Goal: Task Accomplishment & Management: Manage account settings

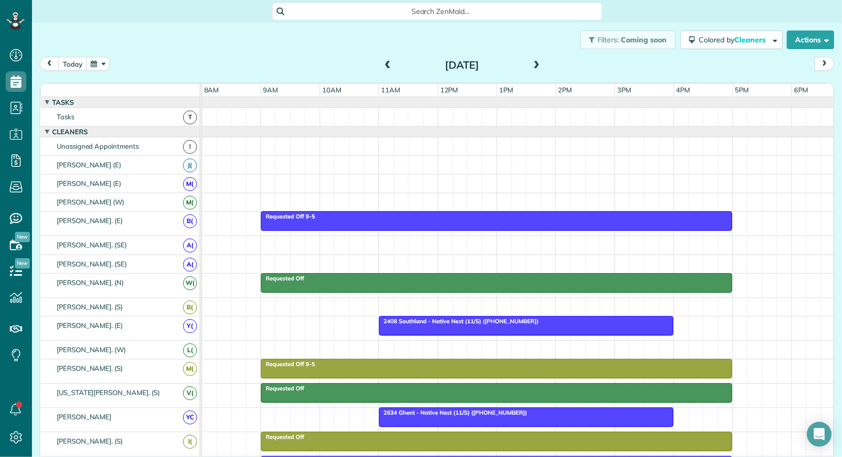
scroll to position [11, 0]
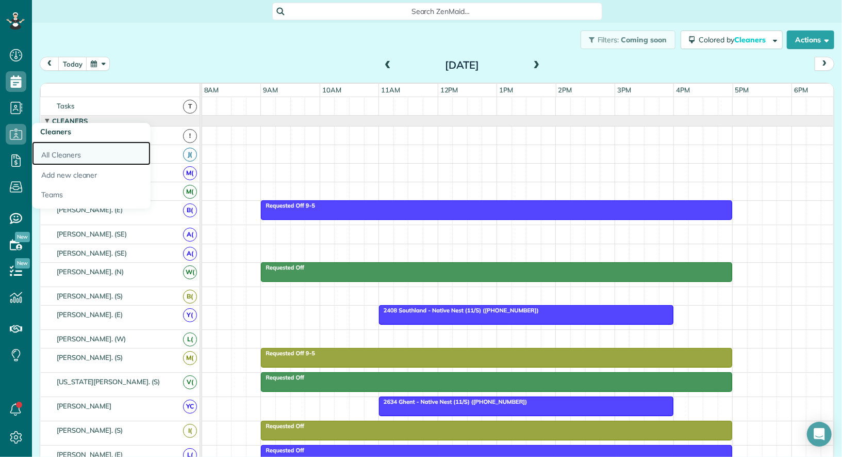
click at [55, 156] on link "All Cleaners" at bounding box center [91, 153] width 119 height 24
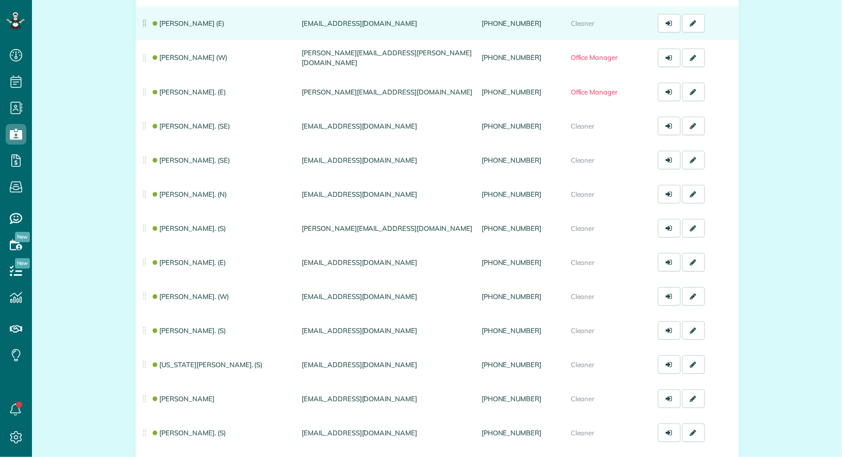
scroll to position [168, 0]
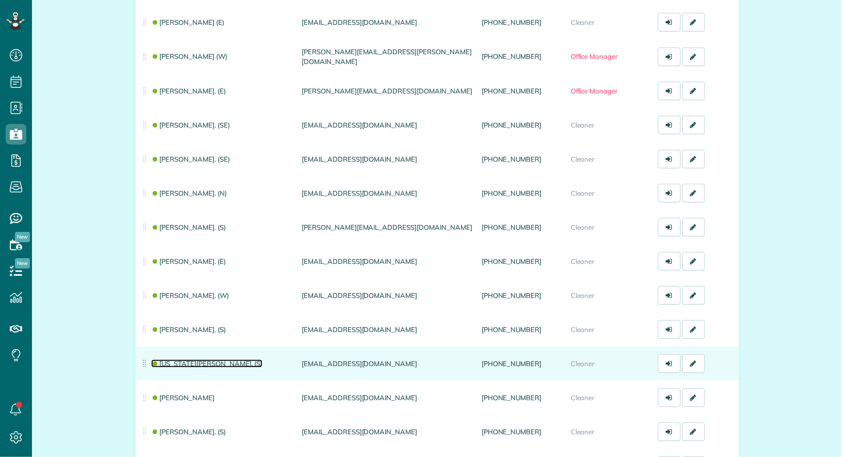
click at [187, 362] on link "[US_STATE][PERSON_NAME]. (S)" at bounding box center [207, 363] width 112 height 8
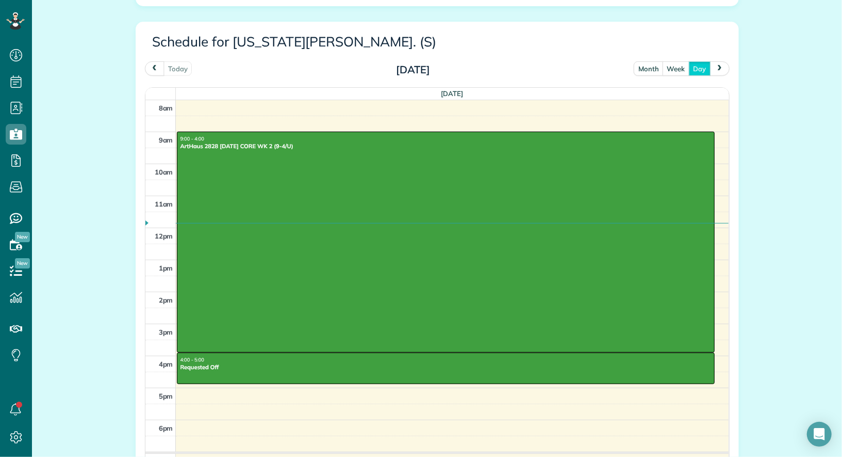
scroll to position [441, 0]
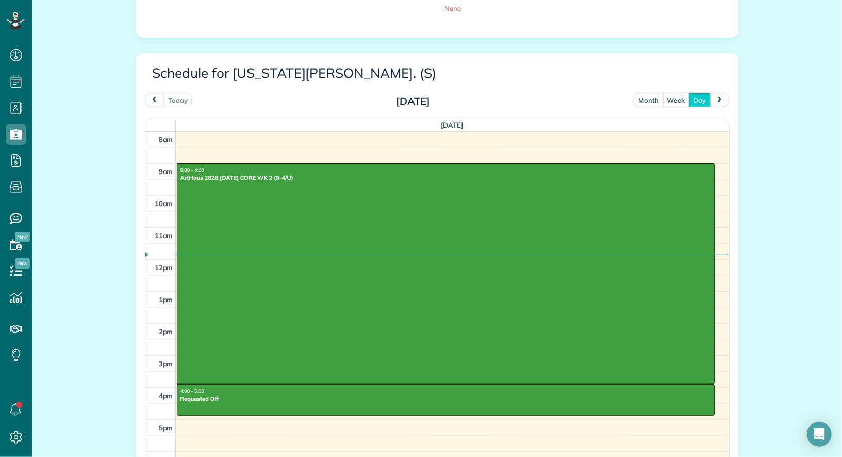
click at [650, 99] on button "month" at bounding box center [649, 100] width 30 height 14
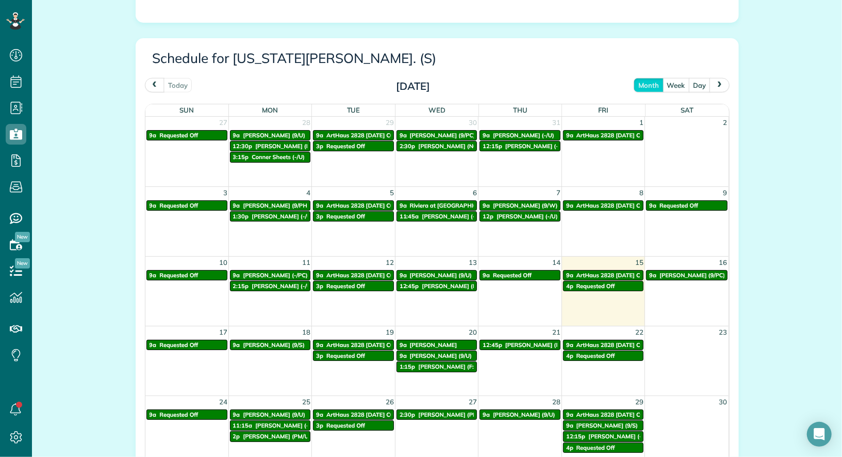
scroll to position [461, 0]
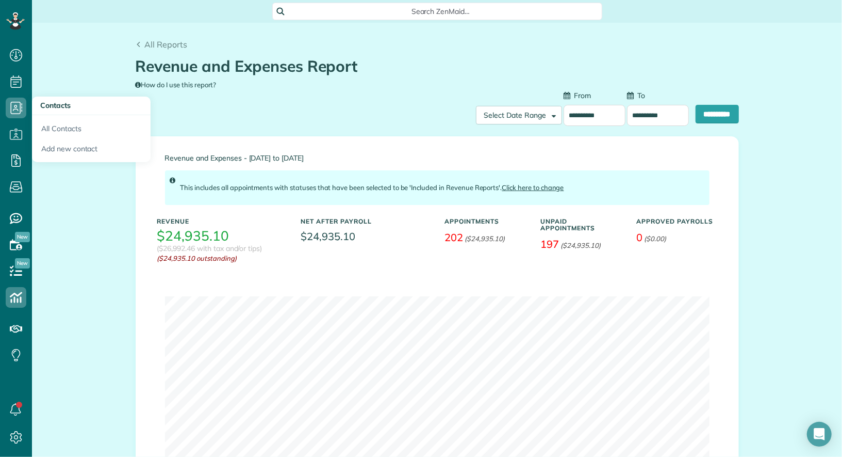
scroll to position [82, 0]
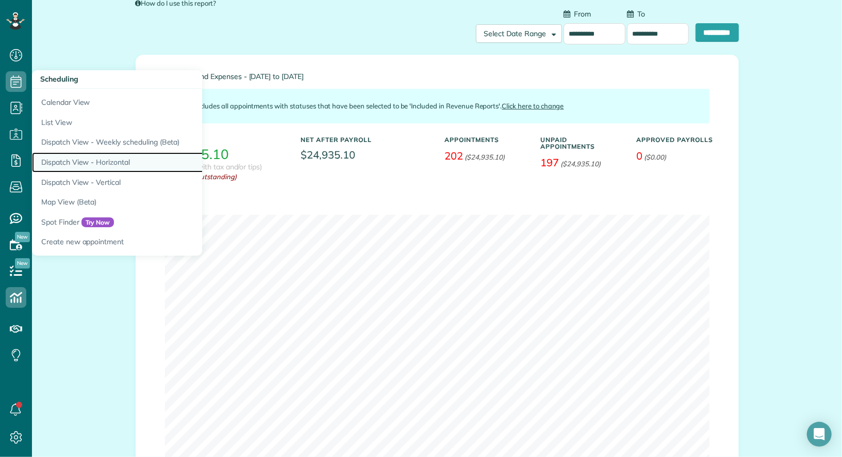
click at [104, 163] on link "Dispatch View - Horizontal" at bounding box center [161, 162] width 258 height 20
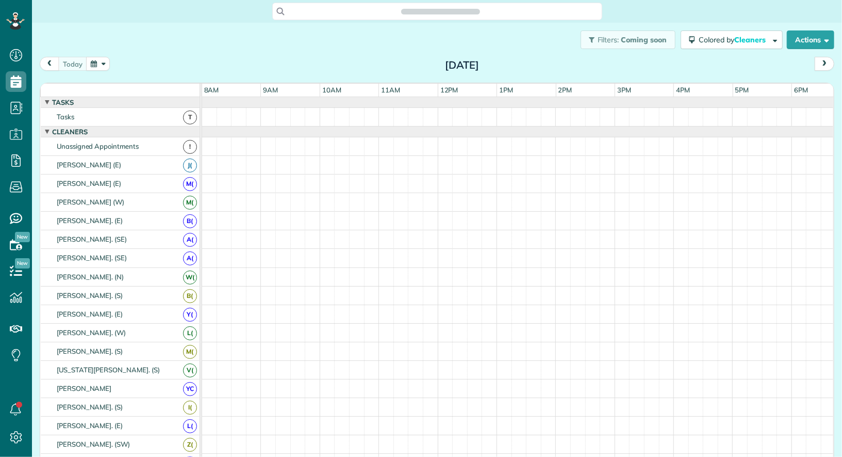
scroll to position [4, 4]
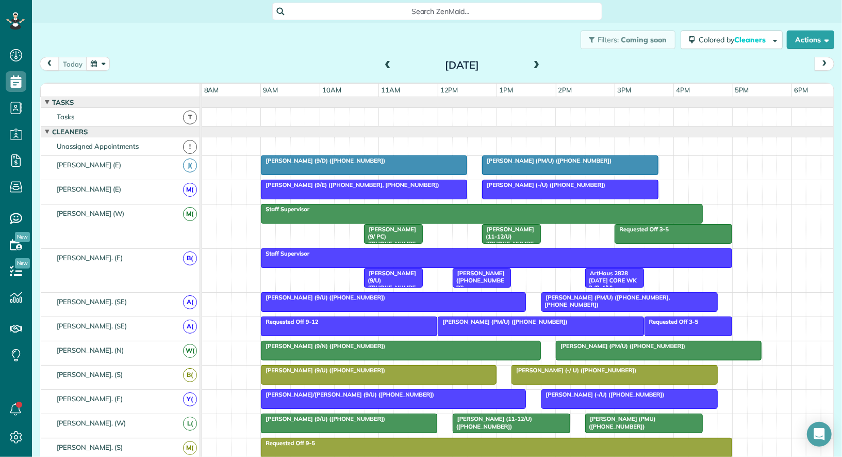
click at [98, 64] on button "button" at bounding box center [98, 64] width 24 height 14
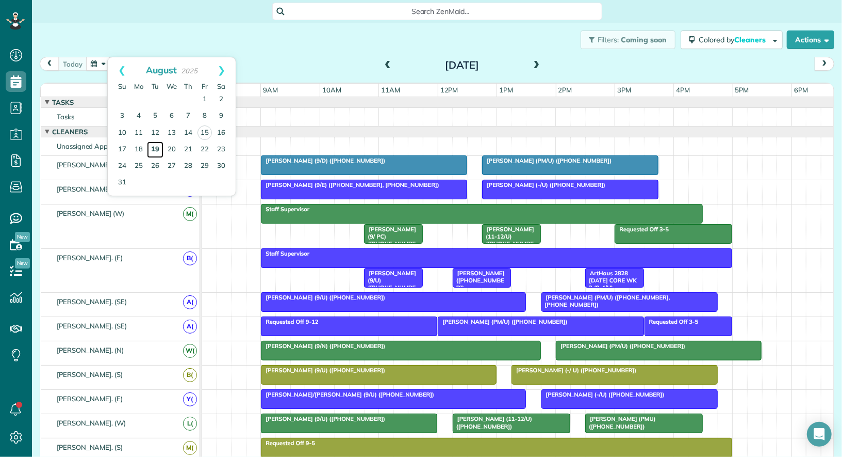
click at [158, 145] on link "19" at bounding box center [155, 149] width 17 height 17
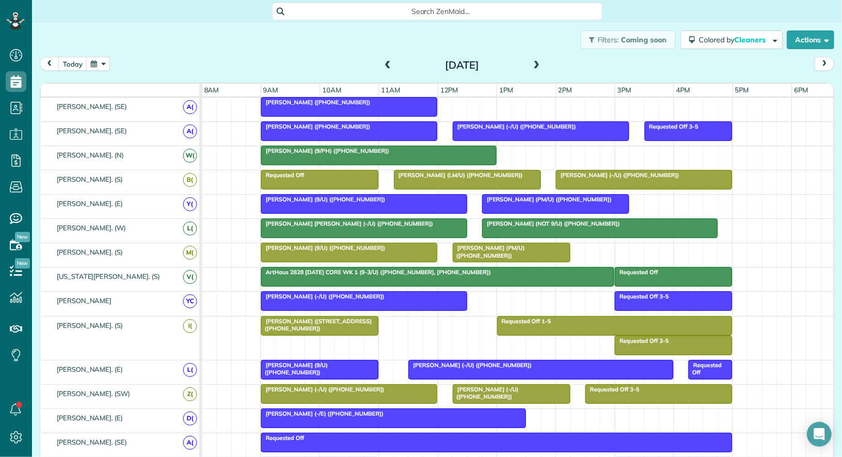
scroll to position [181, 0]
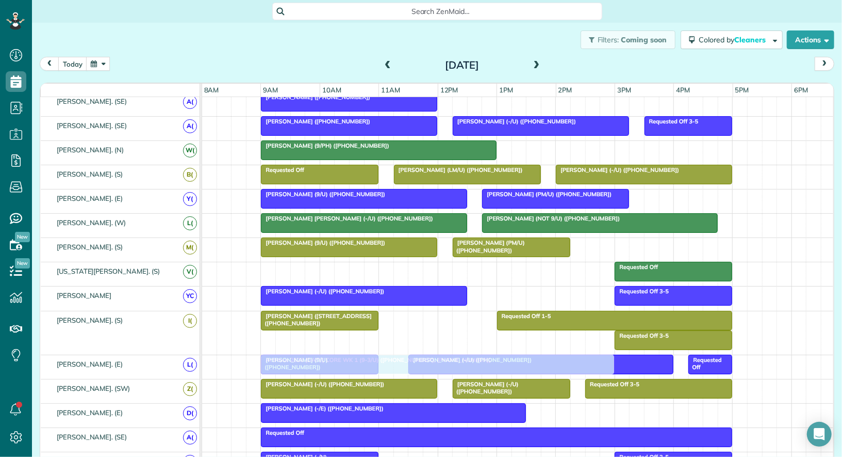
drag, startPoint x: 511, startPoint y: 268, endPoint x: 512, endPoint y: 353, distance: 85.6
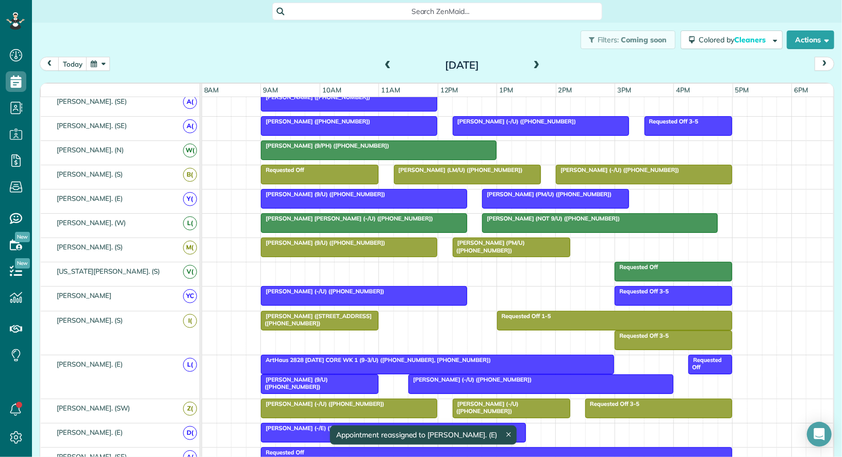
click at [462, 360] on div at bounding box center [438, 364] width 352 height 19
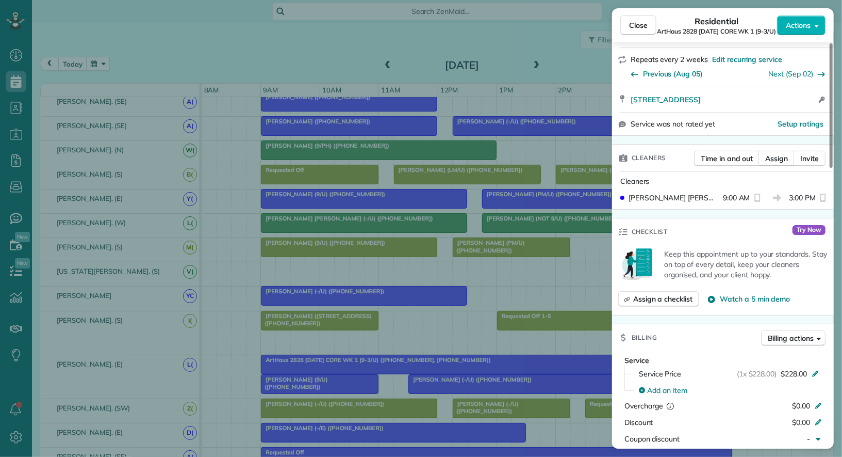
scroll to position [239, 0]
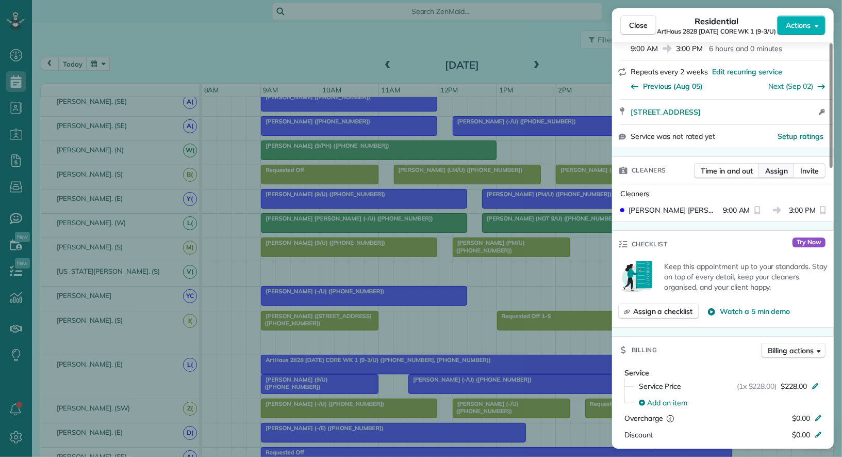
click at [771, 166] on span "Assign" at bounding box center [777, 171] width 23 height 10
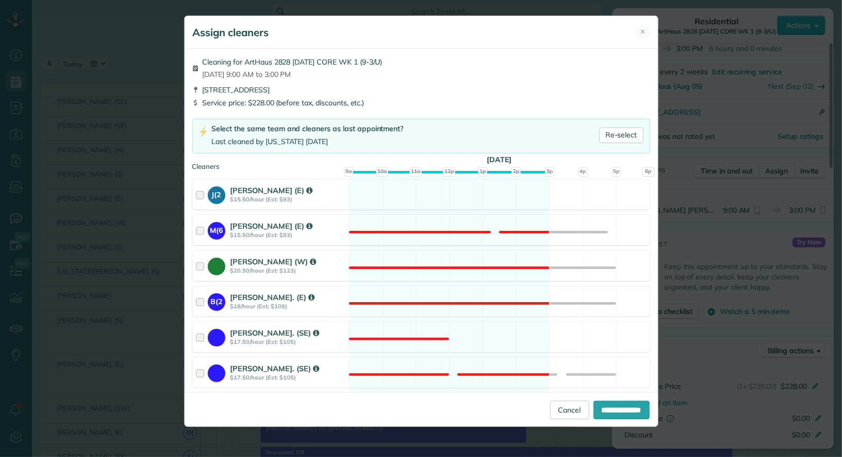
scroll to position [838, 0]
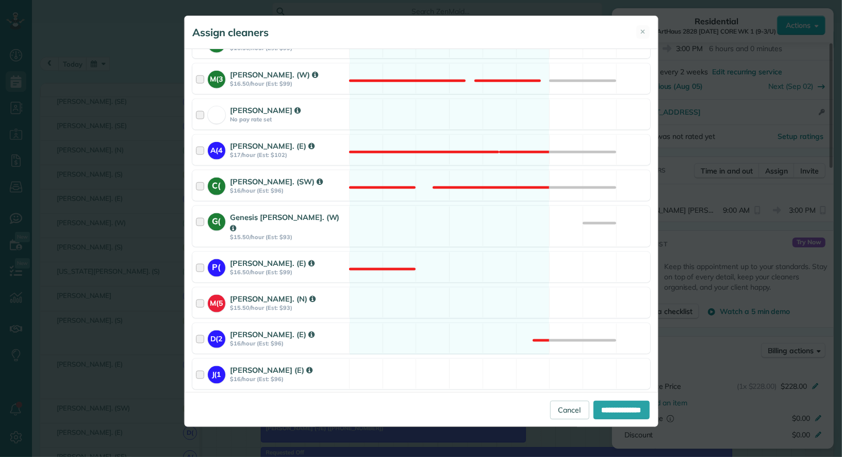
click at [227, 398] on span "Assign selected cleaners to all future appointments in this recurring service?" at bounding box center [329, 402] width 251 height 9
click at [621, 409] on input "**********" at bounding box center [622, 409] width 56 height 19
type input "**********"
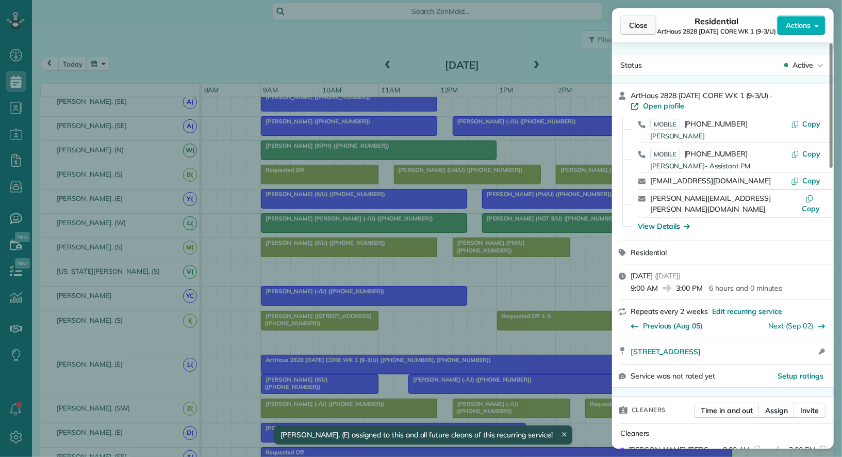
click at [649, 24] on button "Close" at bounding box center [639, 25] width 36 height 20
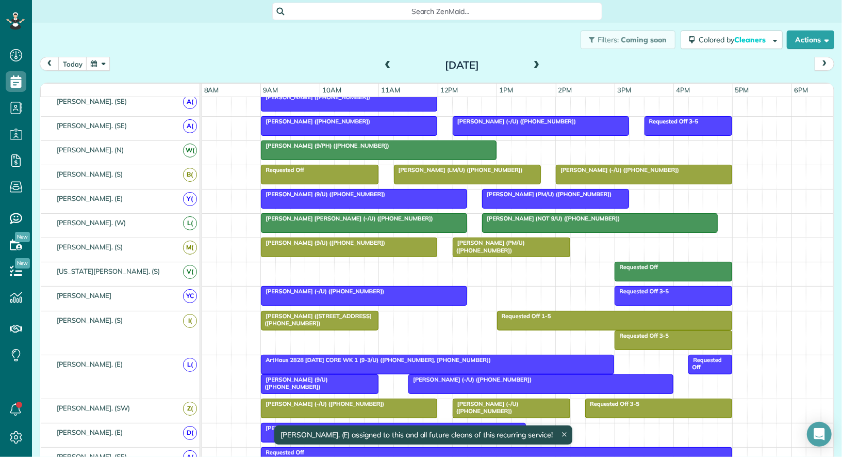
click at [104, 64] on button "button" at bounding box center [98, 64] width 24 height 14
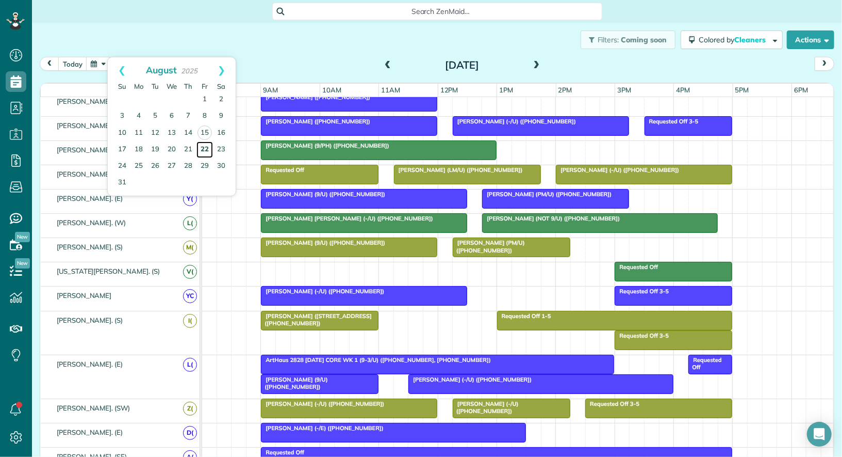
click at [205, 144] on link "22" at bounding box center [205, 149] width 17 height 17
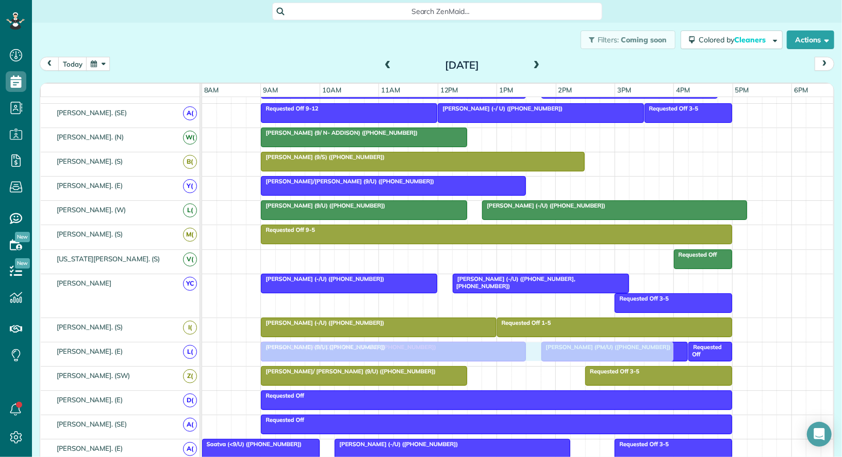
drag, startPoint x: 489, startPoint y: 252, endPoint x: 489, endPoint y: 341, distance: 88.2
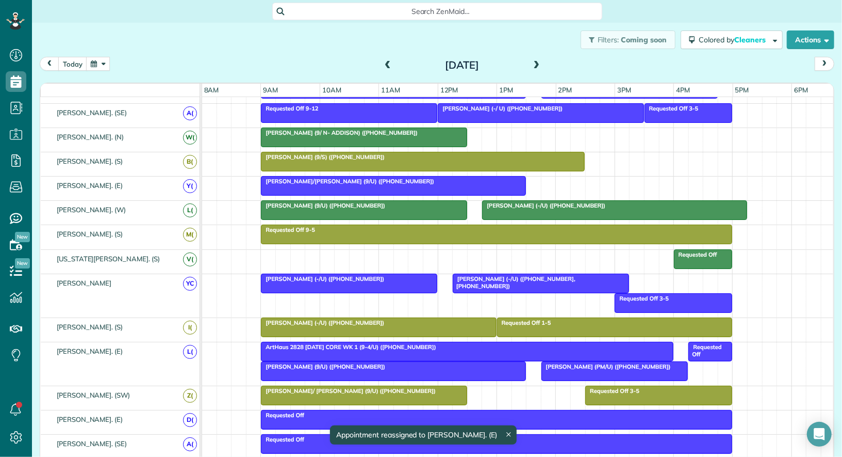
click at [431, 345] on div "ArtHaus 2828 Friday CORE WK 1 (9-4/U) (+14698350073)" at bounding box center [467, 346] width 407 height 7
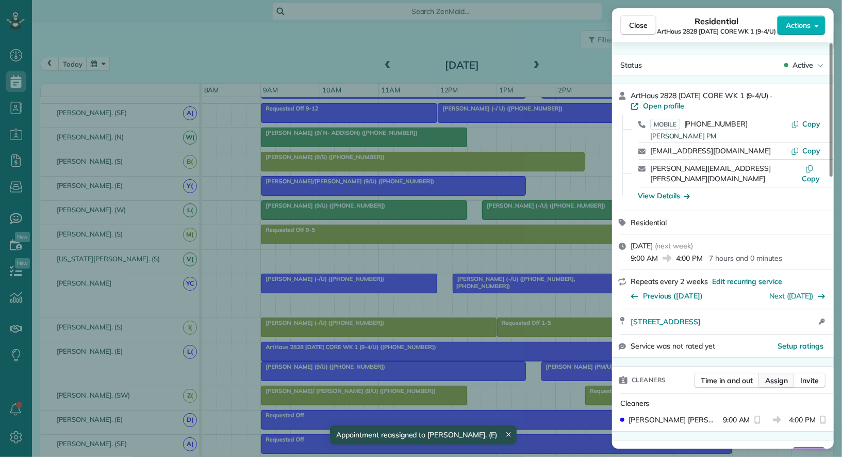
click at [773, 375] on span "Assign" at bounding box center [777, 380] width 23 height 10
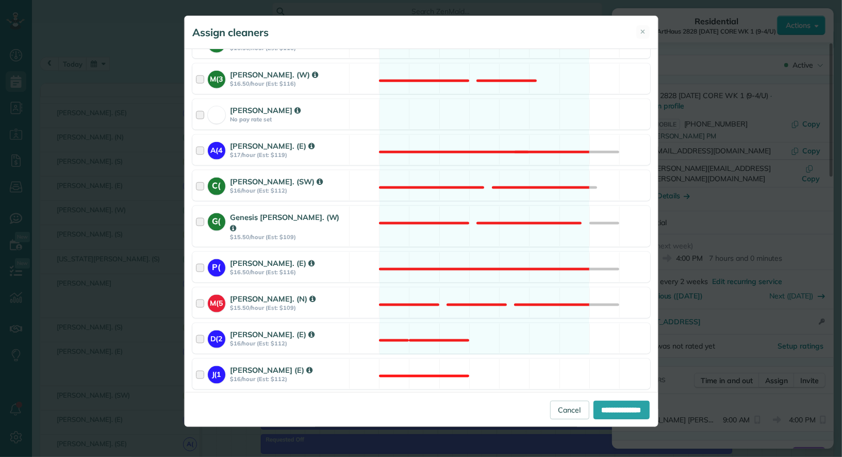
click at [267, 398] on span "Assign selected cleaners to all future appointments in this recurring service?" at bounding box center [329, 402] width 251 height 9
click at [596, 407] on input "**********" at bounding box center [622, 409] width 56 height 19
type input "**********"
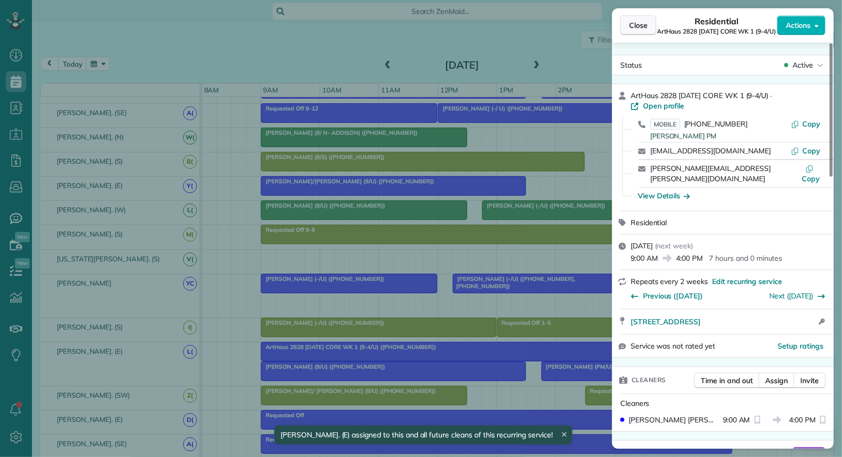
click at [646, 25] on span "Close" at bounding box center [638, 25] width 19 height 10
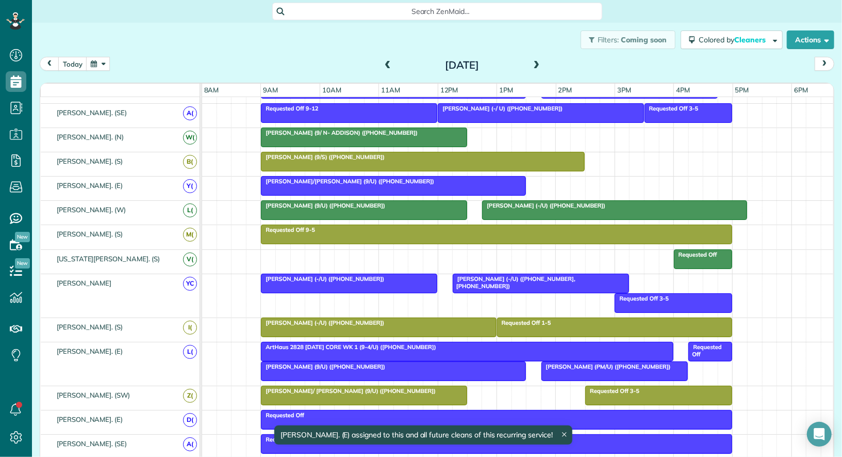
click at [93, 57] on button "button" at bounding box center [98, 64] width 24 height 14
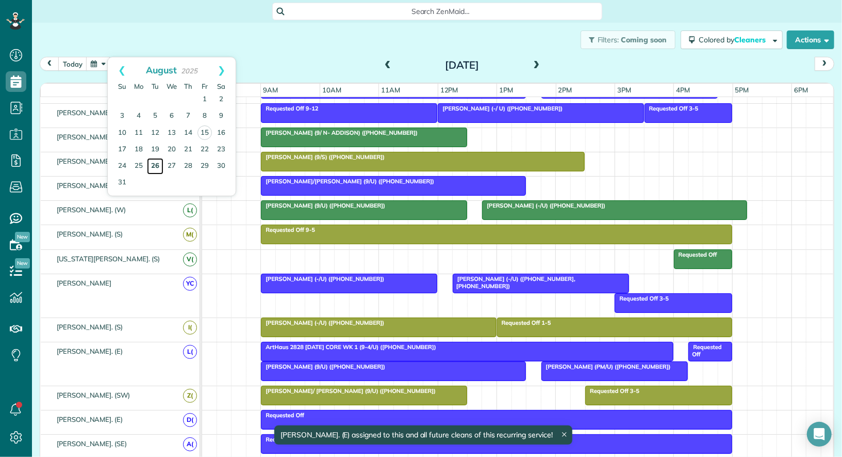
click at [156, 164] on link "26" at bounding box center [155, 166] width 17 height 17
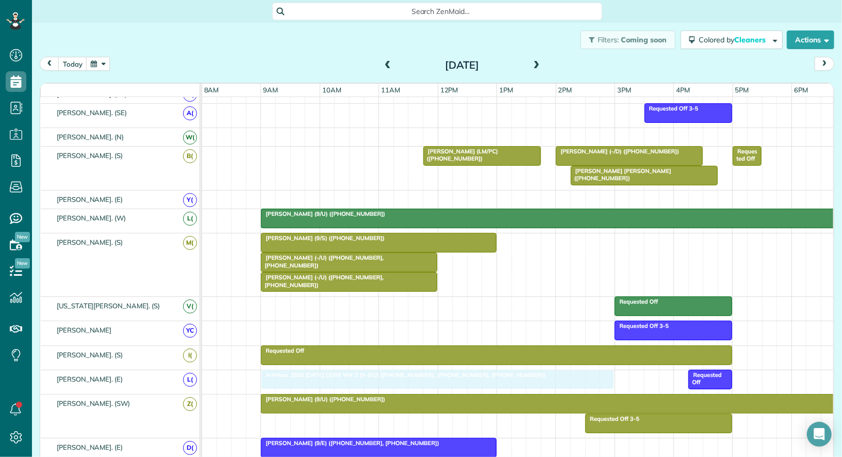
drag, startPoint x: 486, startPoint y: 296, endPoint x: 488, endPoint y: 365, distance: 69.2
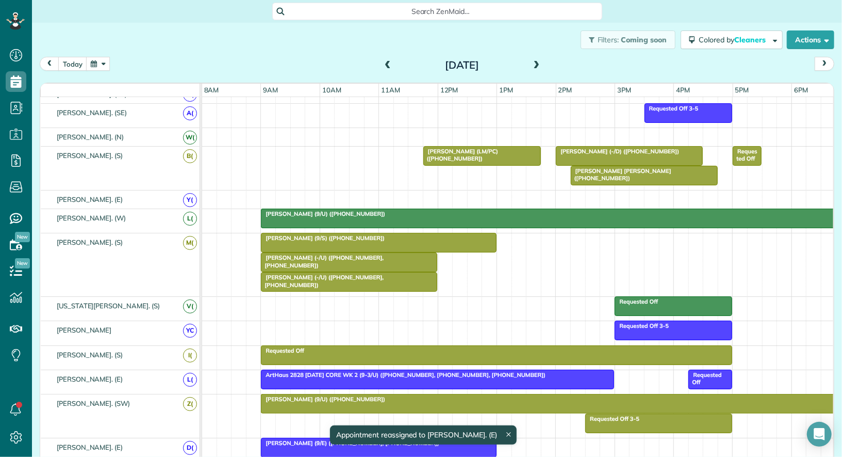
click at [487, 371] on span "ArtHaus 2828 Tuesday CORE WK 2 (9-3/U) (+14698350073, +17738315035, +1901585214…" at bounding box center [404, 374] width 286 height 7
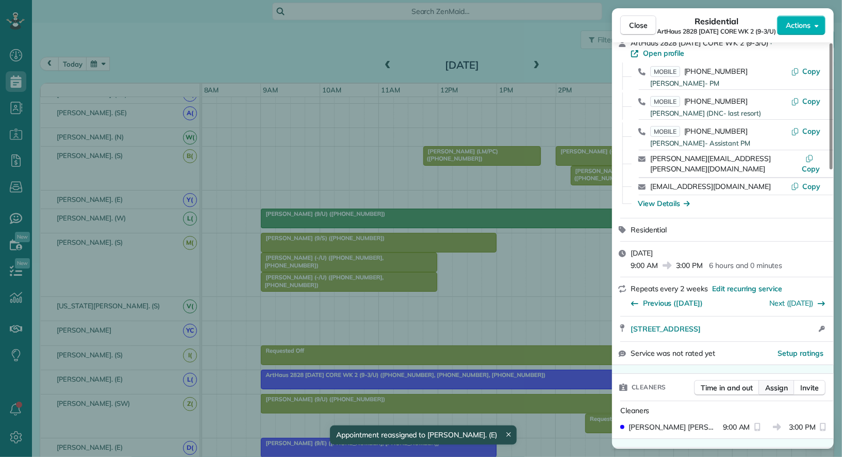
click at [773, 385] on span "Assign" at bounding box center [777, 387] width 23 height 10
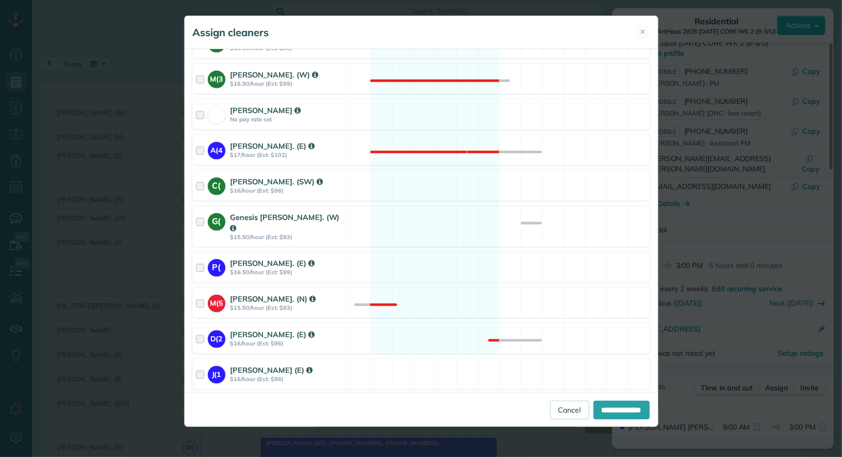
click at [287, 398] on span "Assign selected cleaners to all future appointments in this recurring service?" at bounding box center [329, 402] width 251 height 9
click at [594, 406] on input "**********" at bounding box center [622, 409] width 56 height 19
type input "**********"
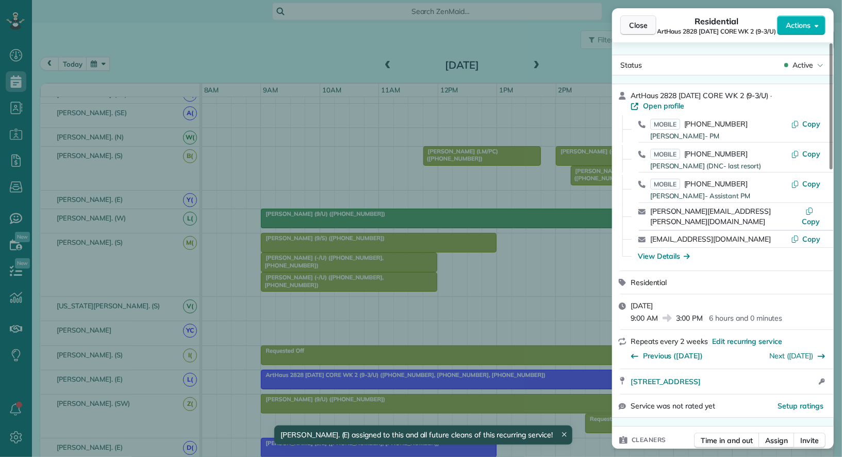
click at [646, 26] on span "Close" at bounding box center [638, 25] width 19 height 10
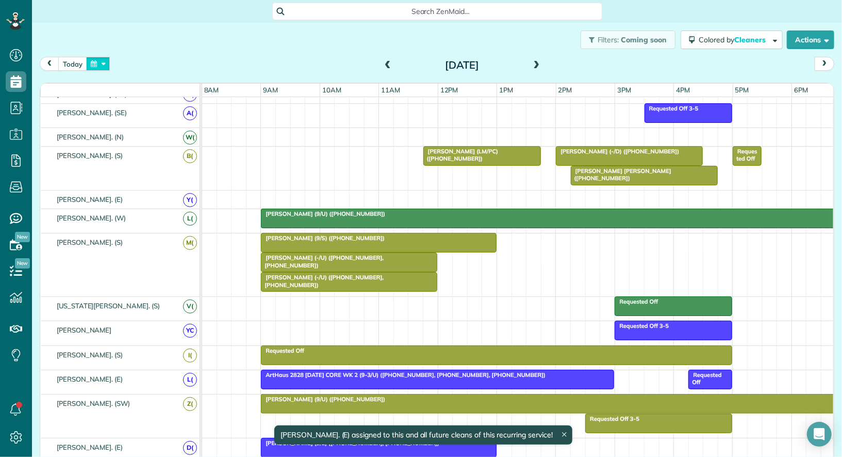
click at [96, 67] on button "button" at bounding box center [98, 64] width 24 height 14
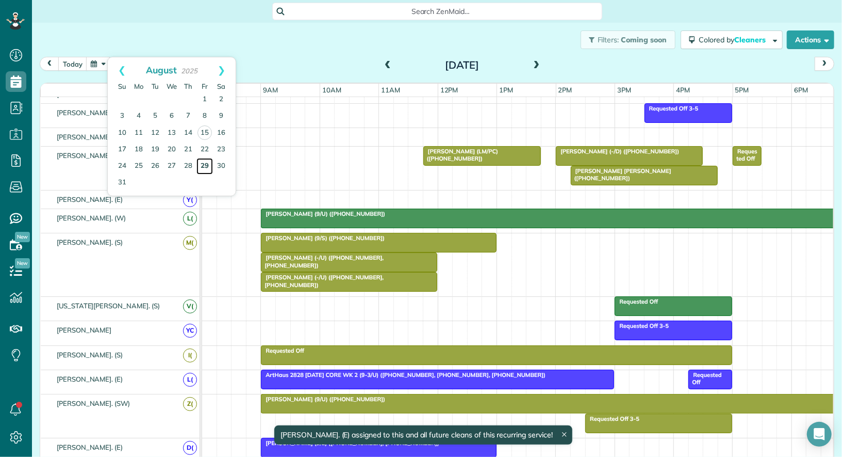
click at [206, 164] on link "29" at bounding box center [205, 166] width 17 height 17
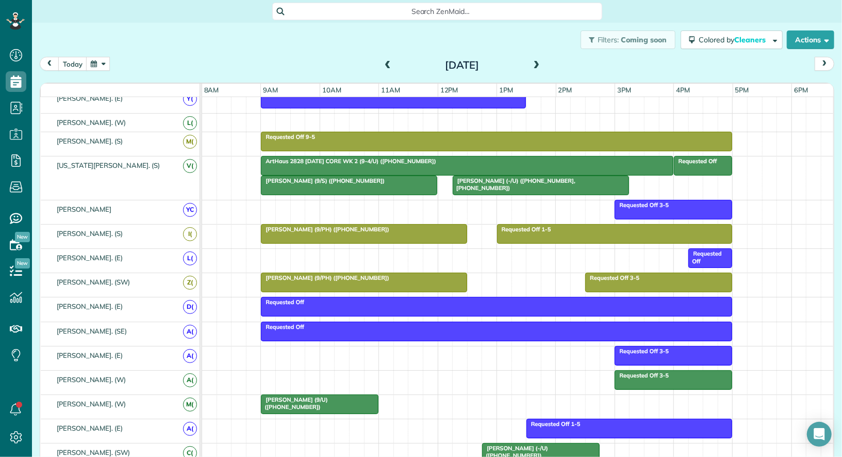
scroll to position [594, 0]
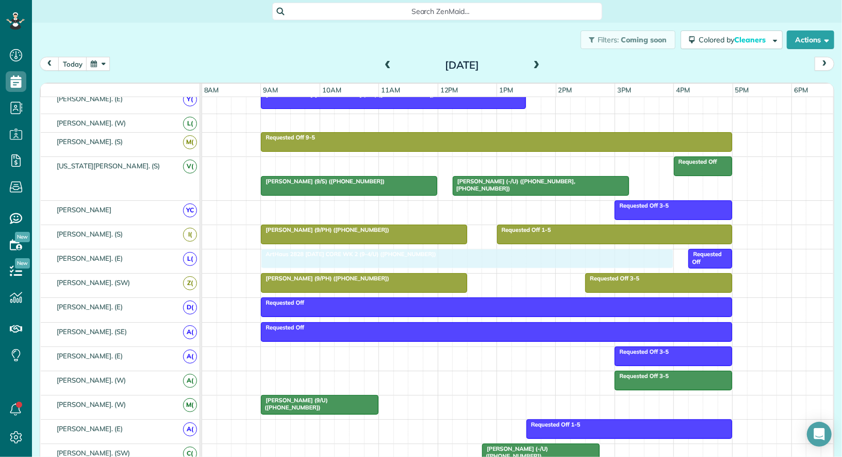
drag, startPoint x: 459, startPoint y: 163, endPoint x: 461, endPoint y: 248, distance: 85.2
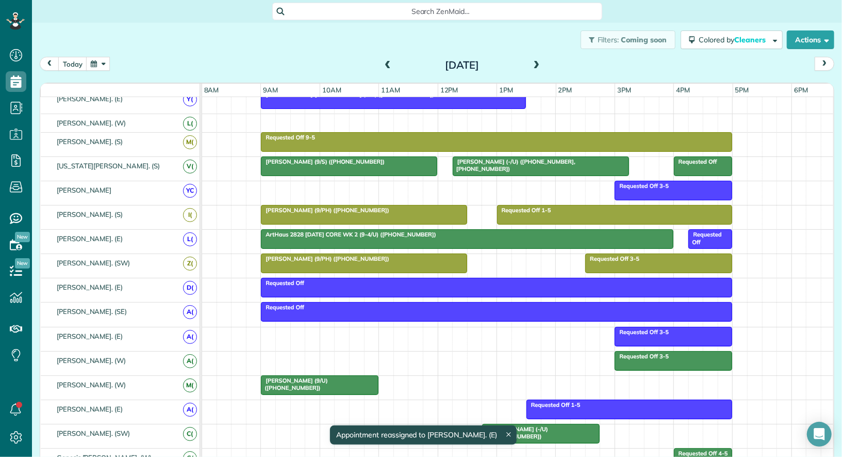
click at [459, 236] on div at bounding box center [468, 239] width 412 height 19
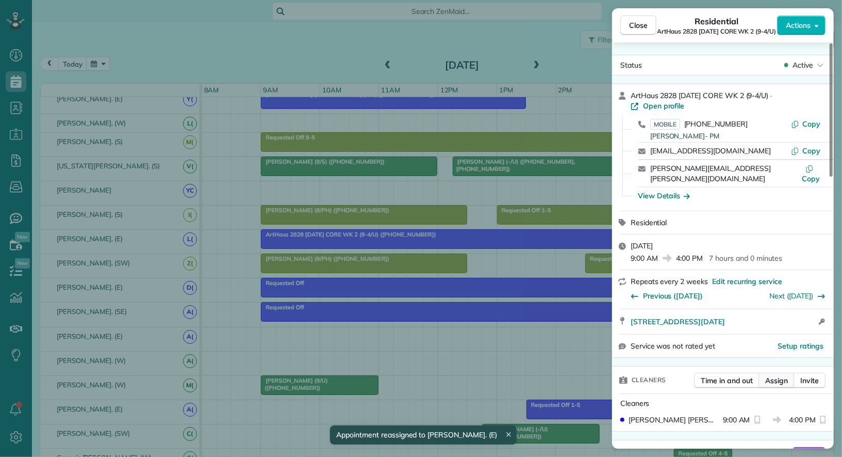
click at [779, 375] on span "Assign" at bounding box center [777, 380] width 23 height 10
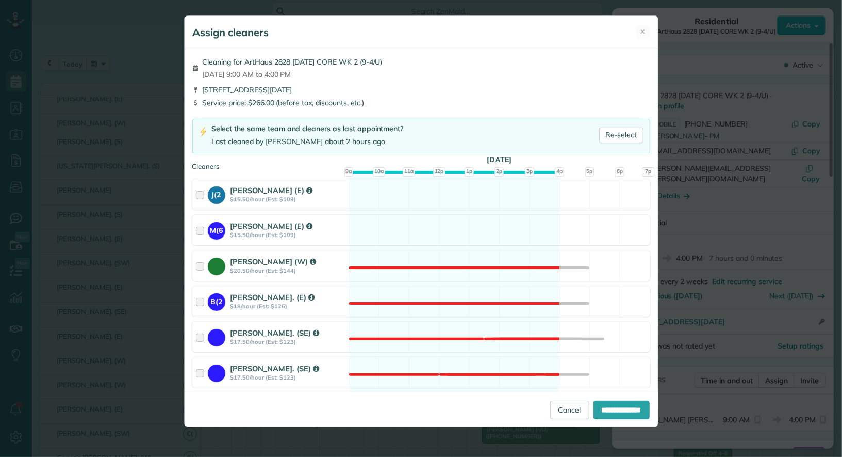
scroll to position [838, 0]
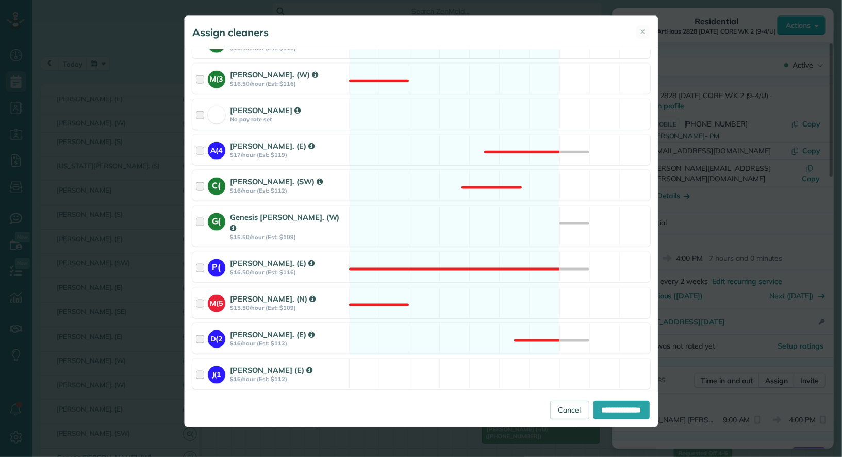
click at [254, 398] on span "Assign selected cleaners to all future appointments in this recurring service?" at bounding box center [329, 402] width 251 height 9
click at [602, 402] on input "**********" at bounding box center [622, 409] width 56 height 19
type input "**********"
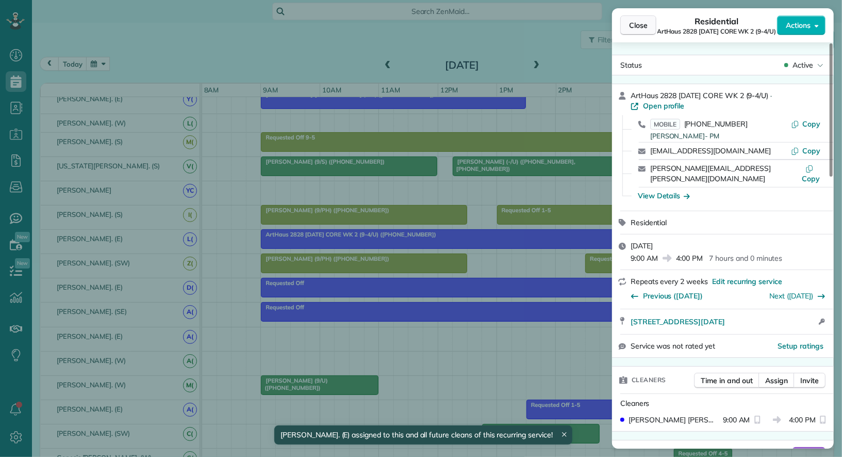
click at [639, 24] on span "Close" at bounding box center [638, 25] width 19 height 10
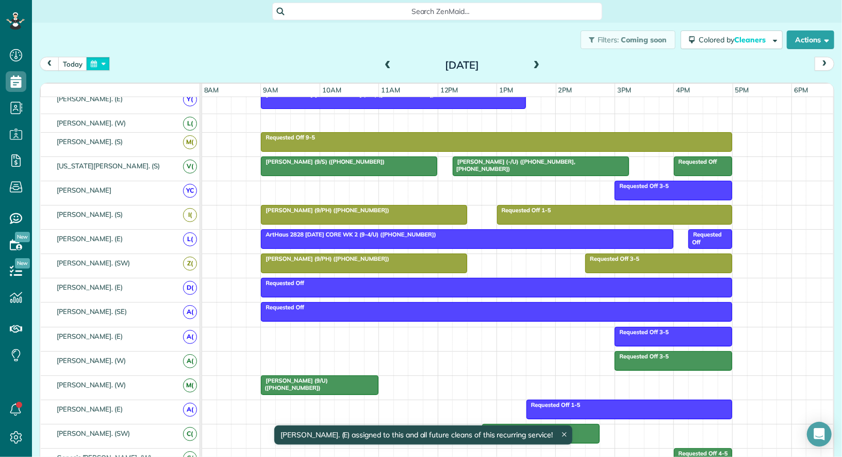
click at [101, 63] on button "button" at bounding box center [98, 64] width 24 height 14
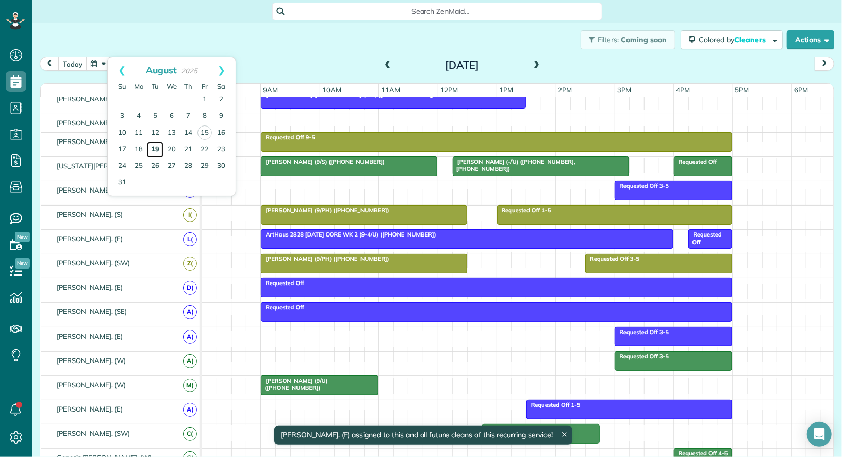
click at [157, 144] on link "19" at bounding box center [155, 149] width 17 height 17
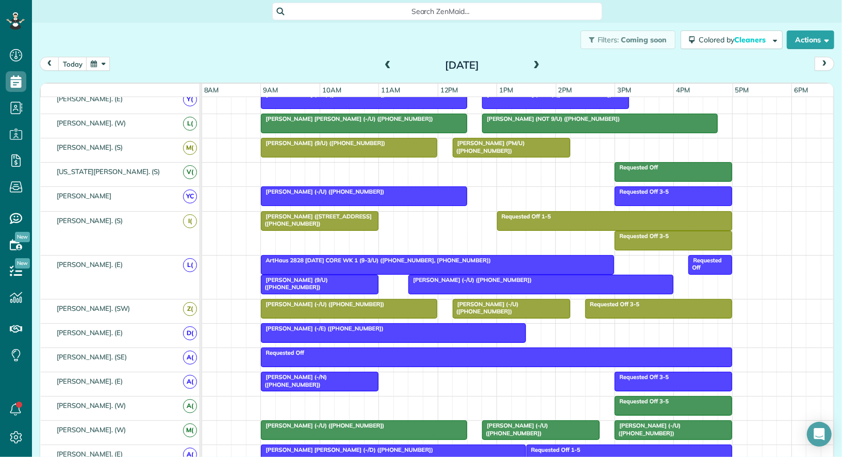
click at [666, 166] on div "Requested Off" at bounding box center [673, 167] width 111 height 7
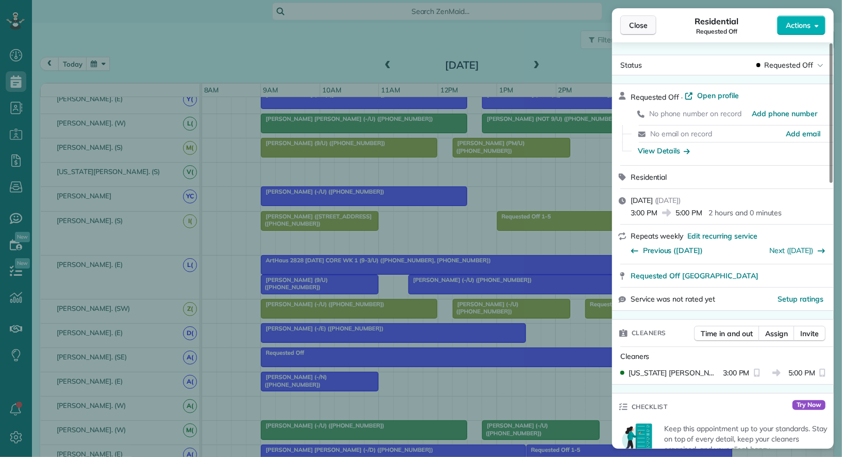
click at [639, 21] on span "Close" at bounding box center [638, 25] width 19 height 10
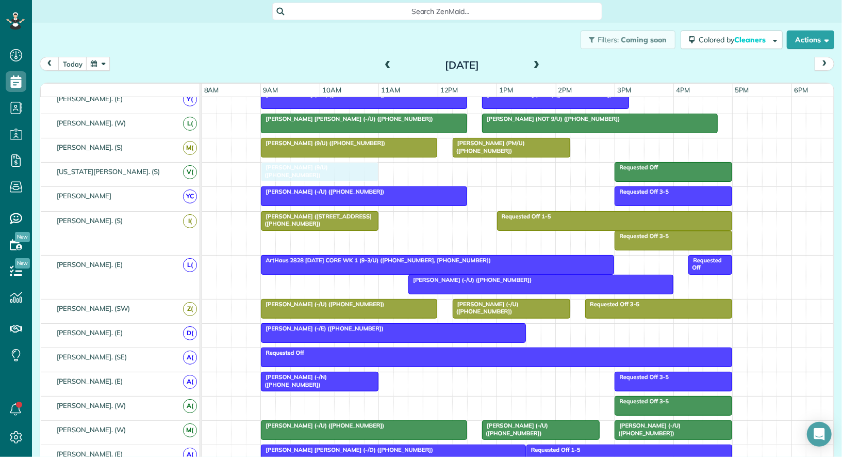
drag, startPoint x: 329, startPoint y: 274, endPoint x: 327, endPoint y: 171, distance: 103.2
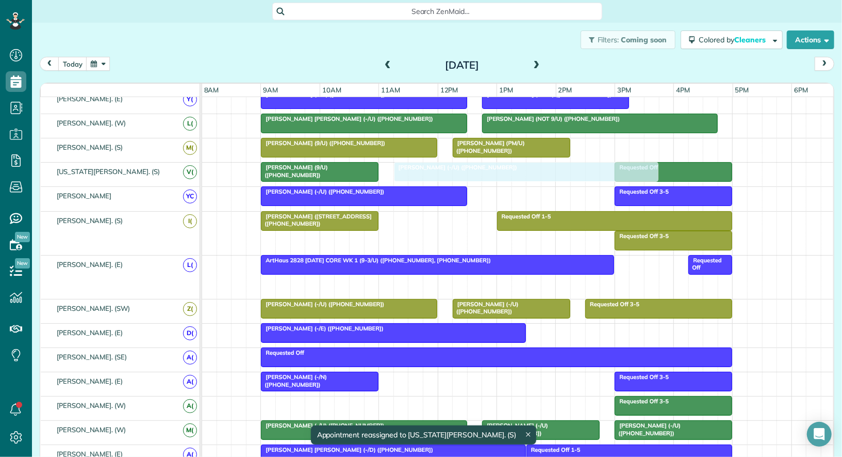
drag, startPoint x: 486, startPoint y: 274, endPoint x: 467, endPoint y: 168, distance: 108.0
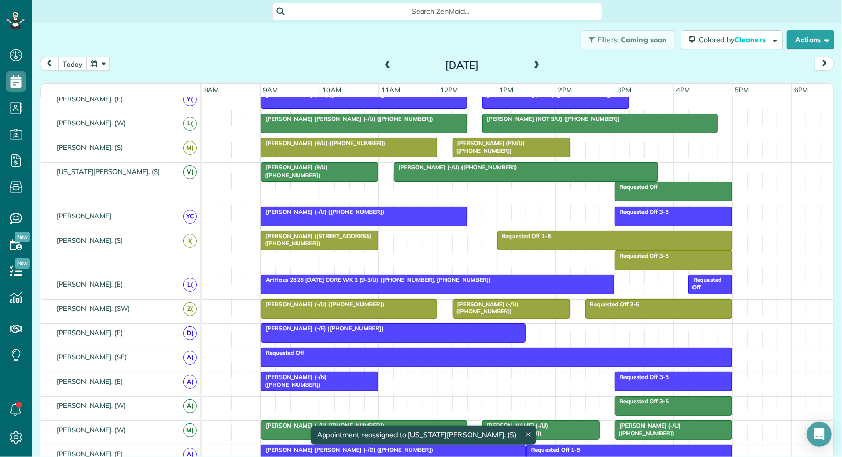
click at [669, 185] on div "Requested Off" at bounding box center [673, 186] width 111 height 7
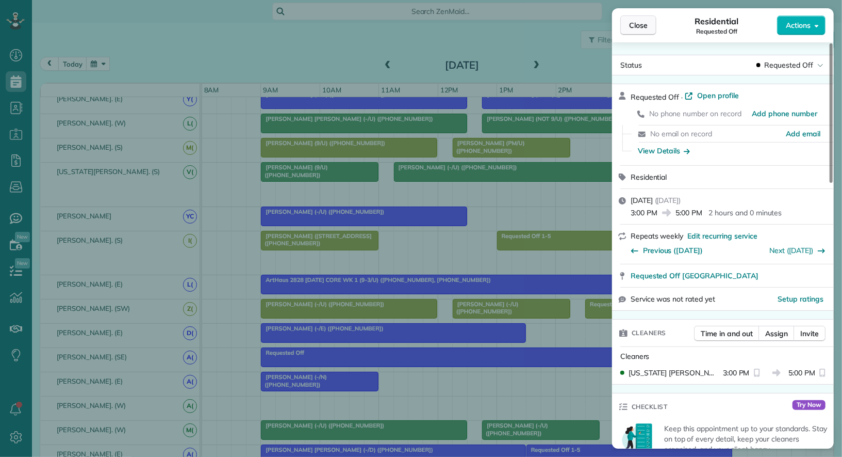
click at [635, 22] on span "Close" at bounding box center [638, 25] width 19 height 10
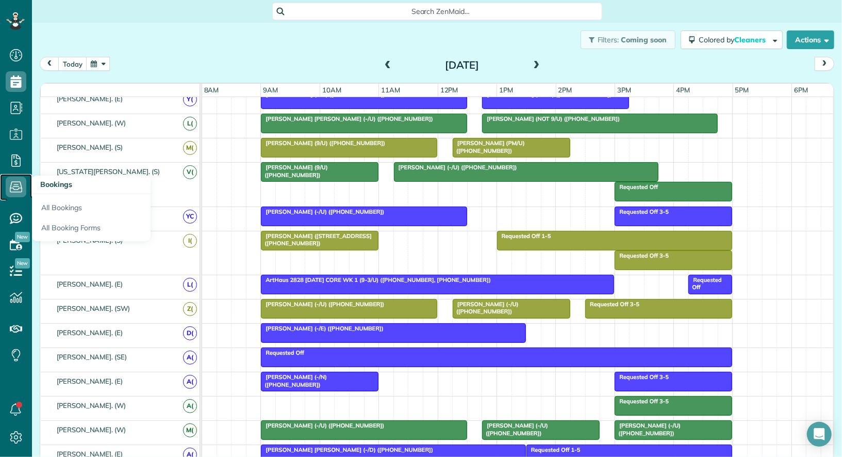
click at [21, 180] on icon at bounding box center [16, 186] width 21 height 21
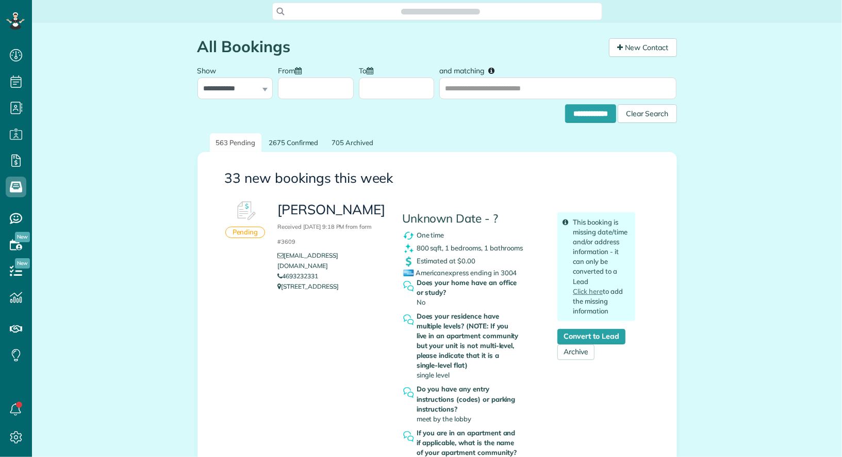
scroll to position [4, 4]
click at [581, 111] on input "**********" at bounding box center [590, 113] width 51 height 19
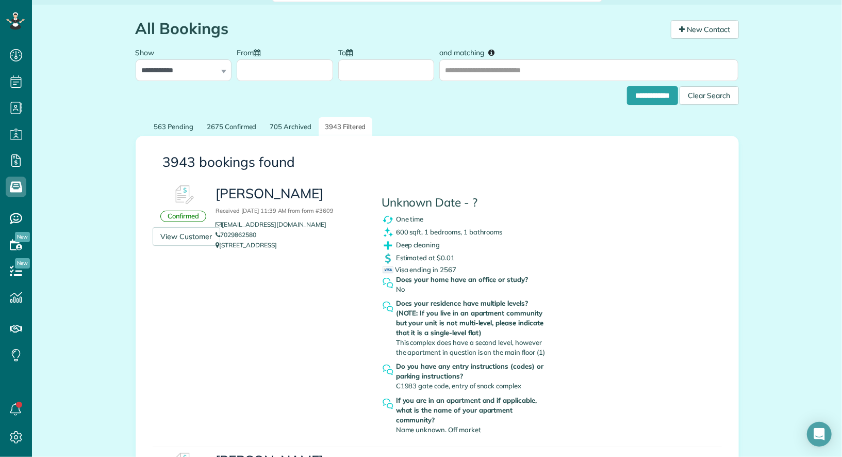
scroll to position [23, 0]
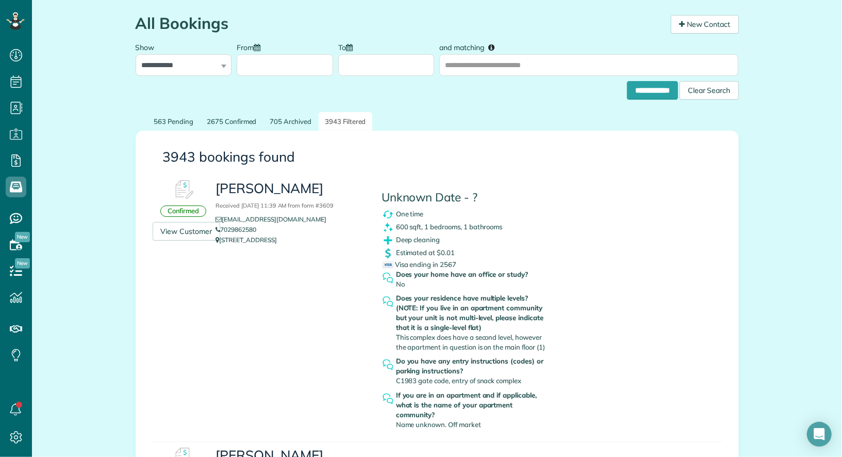
drag, startPoint x: 320, startPoint y: 238, endPoint x: 222, endPoint y: 244, distance: 98.7
click at [222, 244] on p "[STREET_ADDRESS]" at bounding box center [291, 240] width 150 height 10
copy p "[STREET_ADDRESS]"
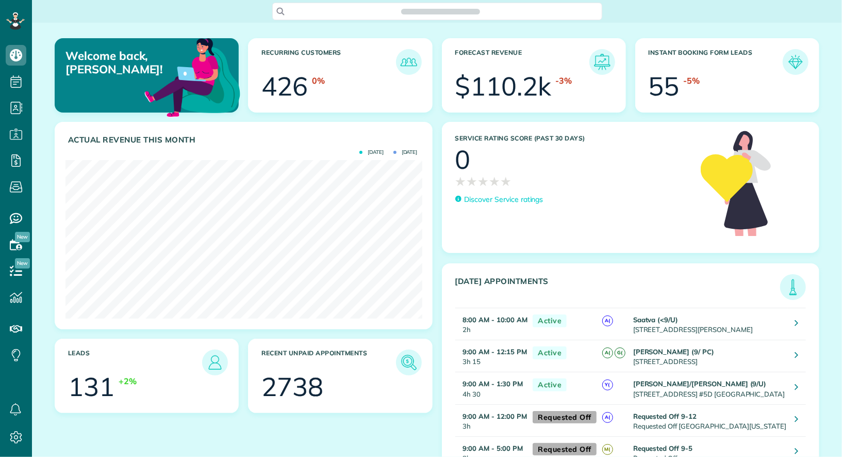
scroll to position [158, 357]
